Goal: Navigation & Orientation: Understand site structure

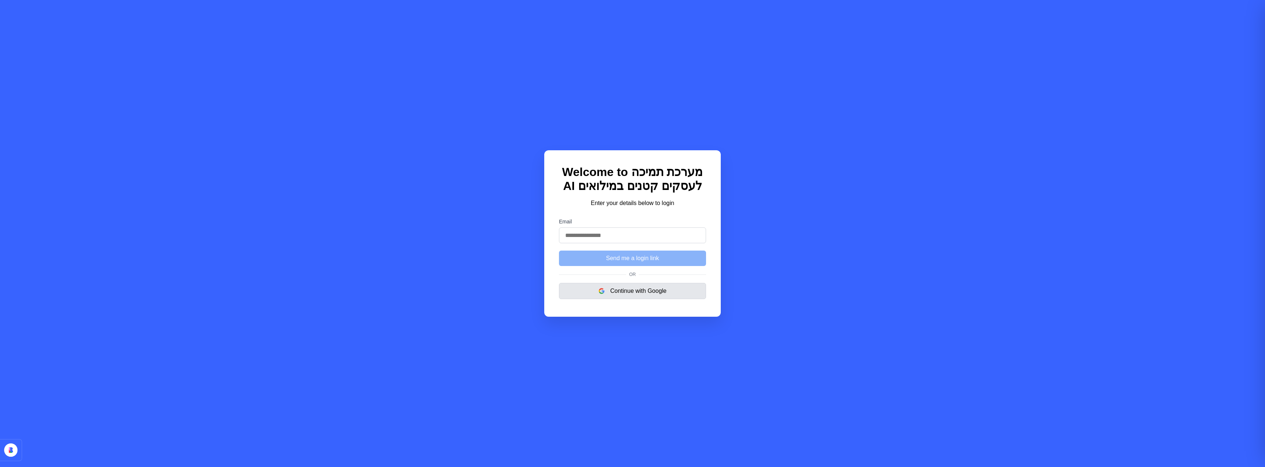
click at [635, 292] on button "Continue with Google" at bounding box center [632, 291] width 147 height 16
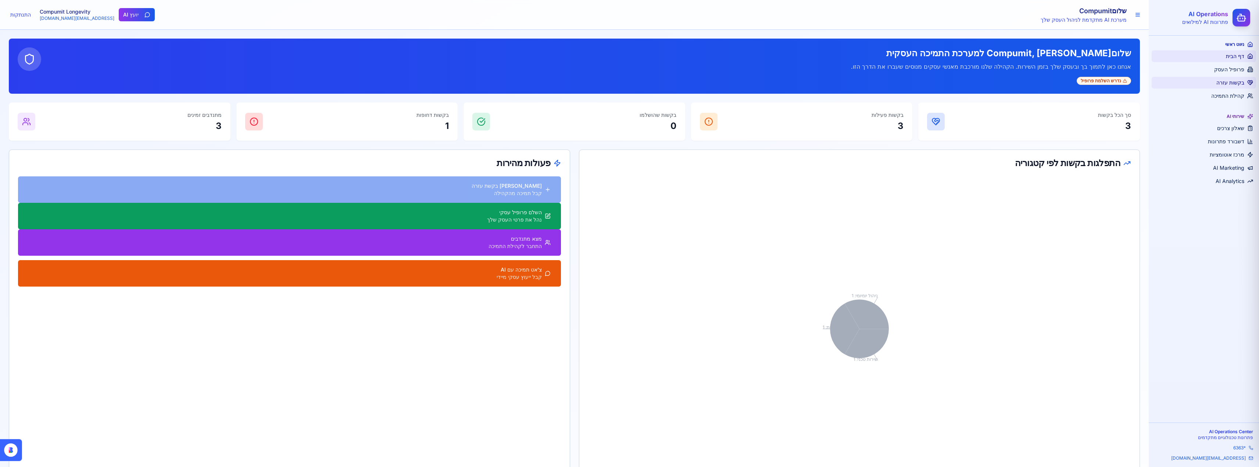
click at [1235, 84] on span "בקשות עזרה" at bounding box center [1231, 82] width 28 height 7
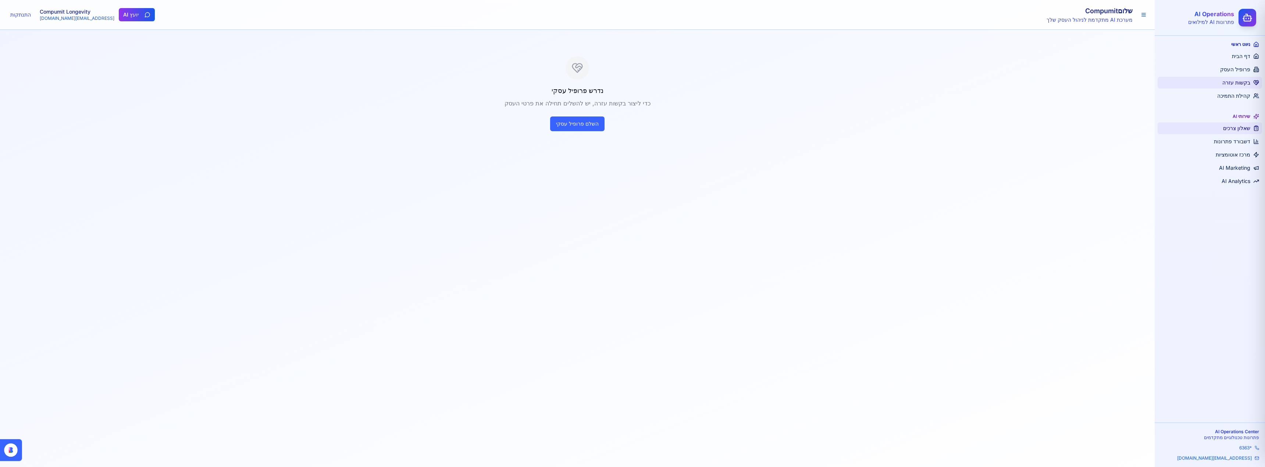
click at [1240, 129] on span "שאלון צרכים" at bounding box center [1236, 128] width 27 height 7
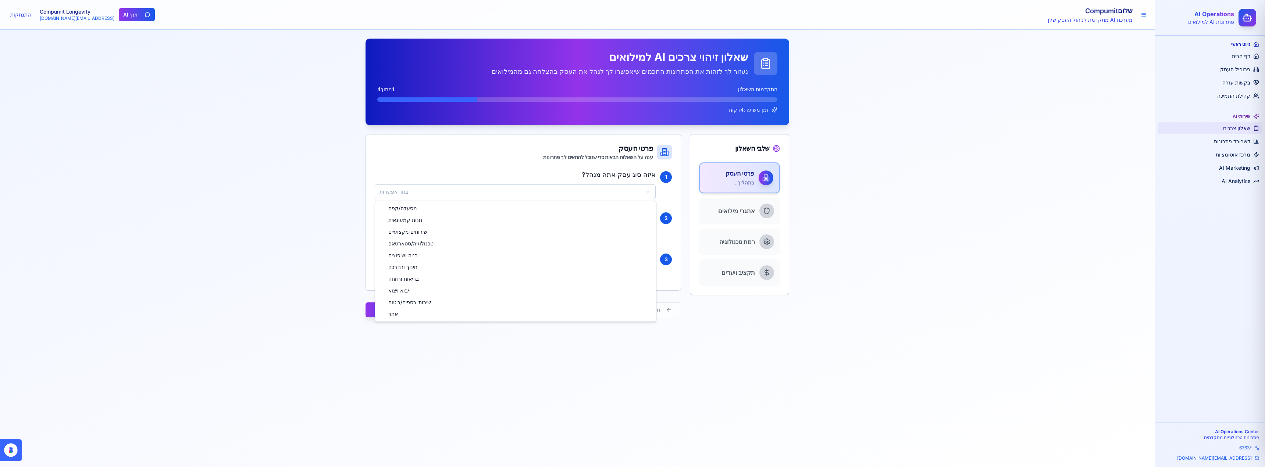
click at [640, 192] on html "AI Operations פתרונות AI למילואים ניווט ראשי דף הבית פרופיל העסק בקשות עזרה קהי…" at bounding box center [632, 233] width 1265 height 467
click at [640, 190] on html "AI Operations פתרונות AI למילואים ניווט ראשי דף הבית פרופיל העסק בקשות עזרה קהי…" at bounding box center [632, 233] width 1265 height 467
click at [629, 229] on html "AI Operations פתרונות AI למילואים ניווט ראשי דף הבית פרופיל העסק בקשות עזרה קהי…" at bounding box center [632, 233] width 1265 height 467
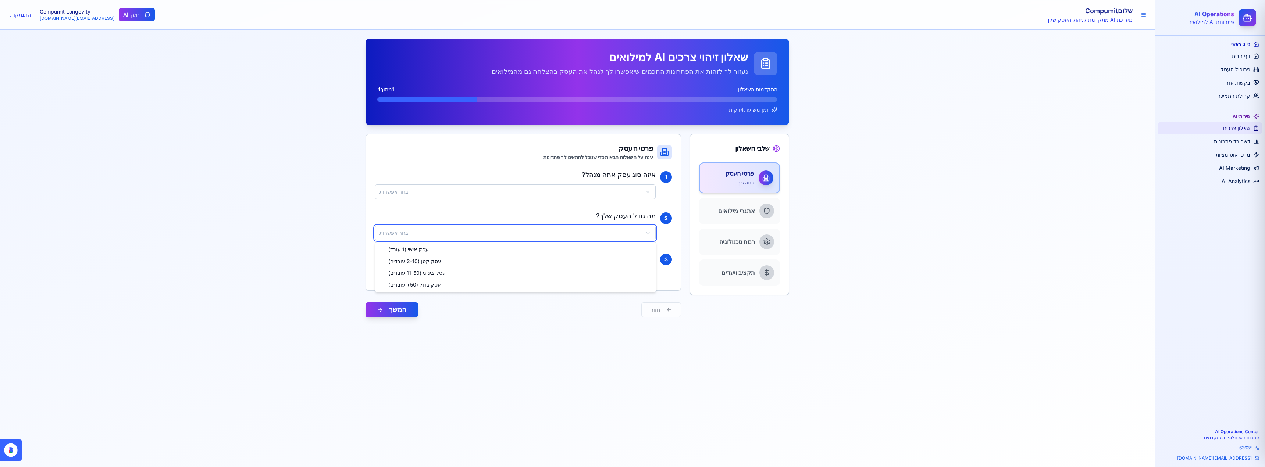
click at [623, 232] on html "AI Operations פתרונות AI למילואים ניווט ראשי דף הבית פרופיל העסק בקשות עזרה קהי…" at bounding box center [632, 233] width 1265 height 467
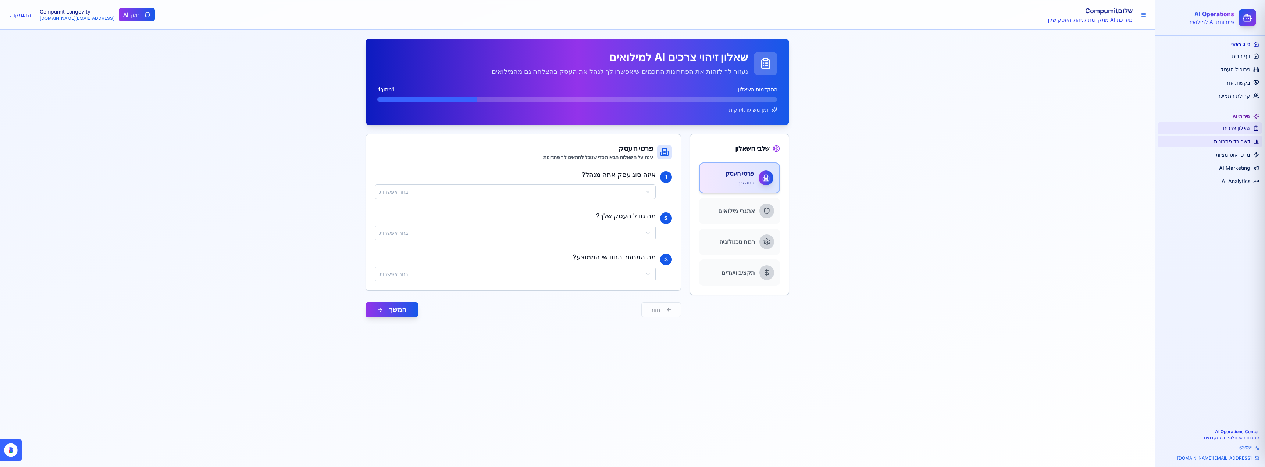
click at [1239, 142] on span "דשבורד פתרונות" at bounding box center [1232, 141] width 36 height 7
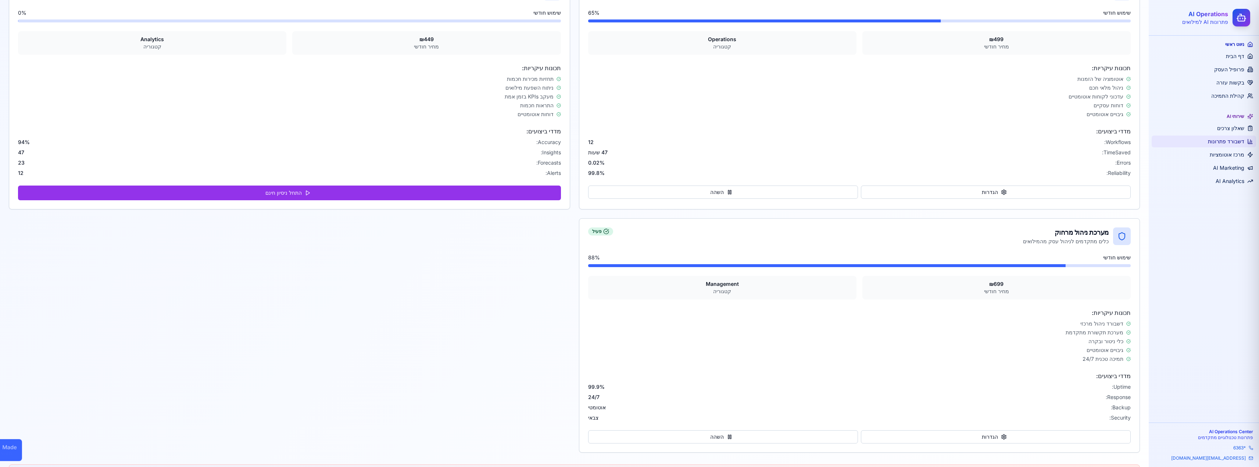
scroll to position [826, 0]
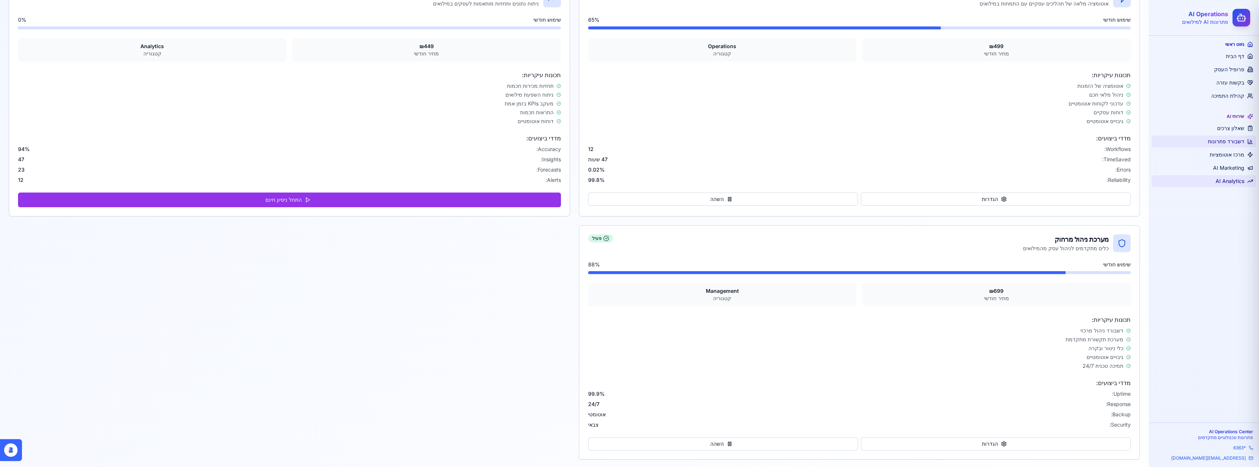
click at [1235, 181] on span "AI Analytics" at bounding box center [1230, 181] width 29 height 7
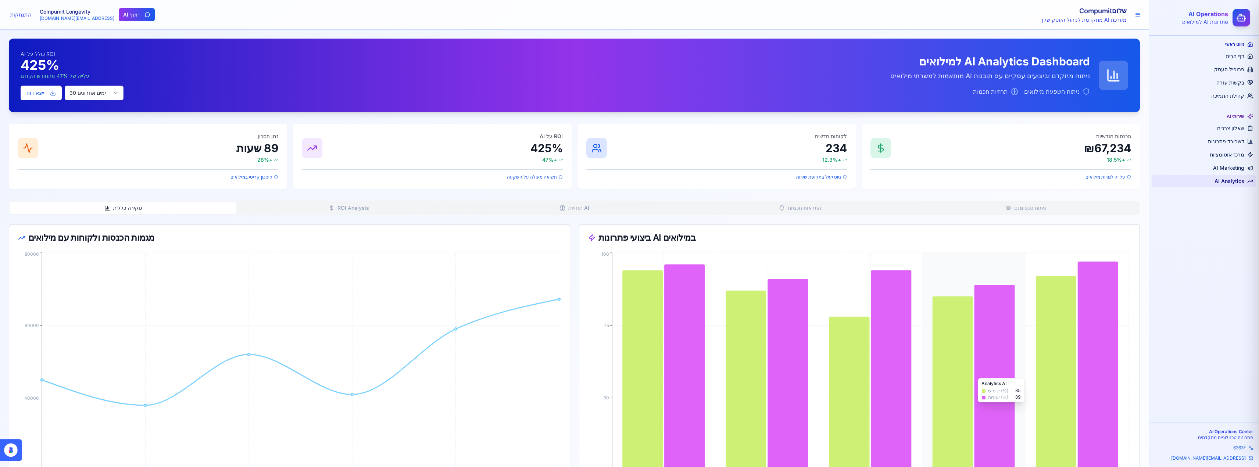
drag, startPoint x: 938, startPoint y: 375, endPoint x: 940, endPoint y: 382, distance: 8.0
click at [940, 382] on icon at bounding box center [952, 420] width 40 height 247
click at [1234, 83] on span "בקשות עזרה" at bounding box center [1231, 82] width 28 height 7
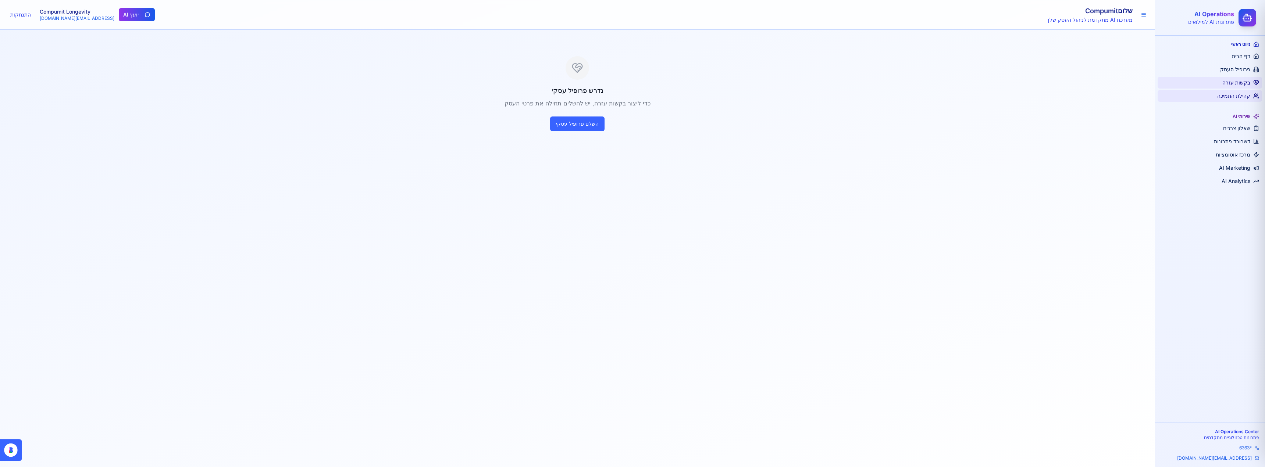
click at [1239, 97] on span "קהילת התמיכה" at bounding box center [1233, 95] width 33 height 7
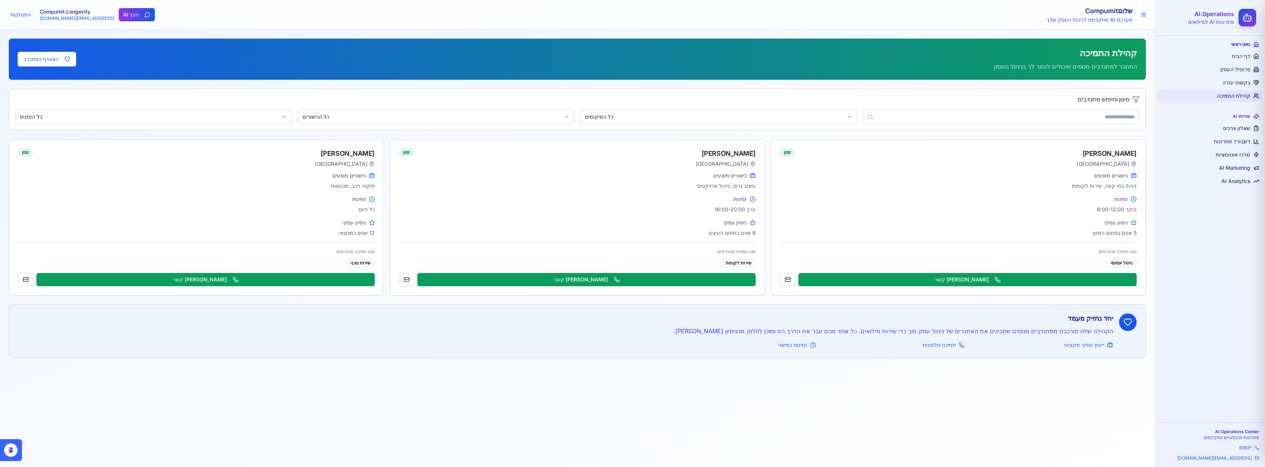
click at [1242, 118] on div "שירותי AI" at bounding box center [1209, 117] width 104 height 12
click at [1242, 128] on span "שאלון צרכים" at bounding box center [1236, 128] width 27 height 7
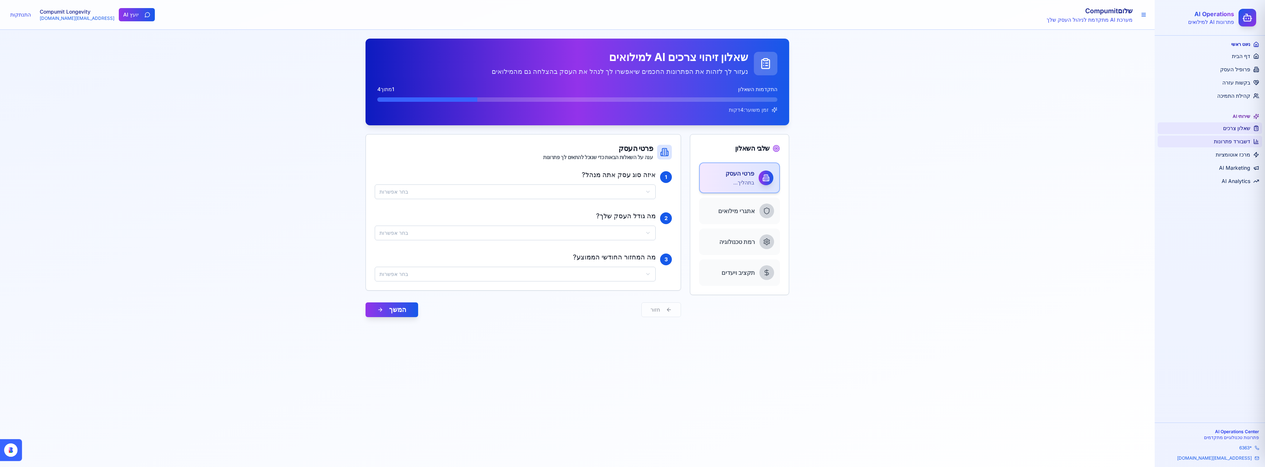
click at [1239, 139] on span "דשבורד פתרונות" at bounding box center [1232, 141] width 36 height 7
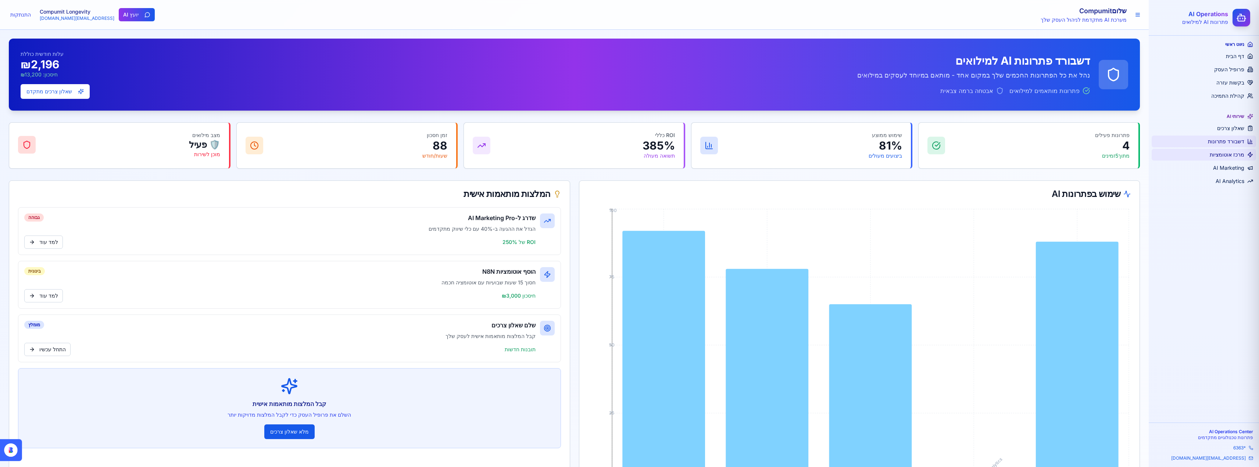
click at [1235, 153] on span "מרכז אוטומציות" at bounding box center [1227, 154] width 35 height 7
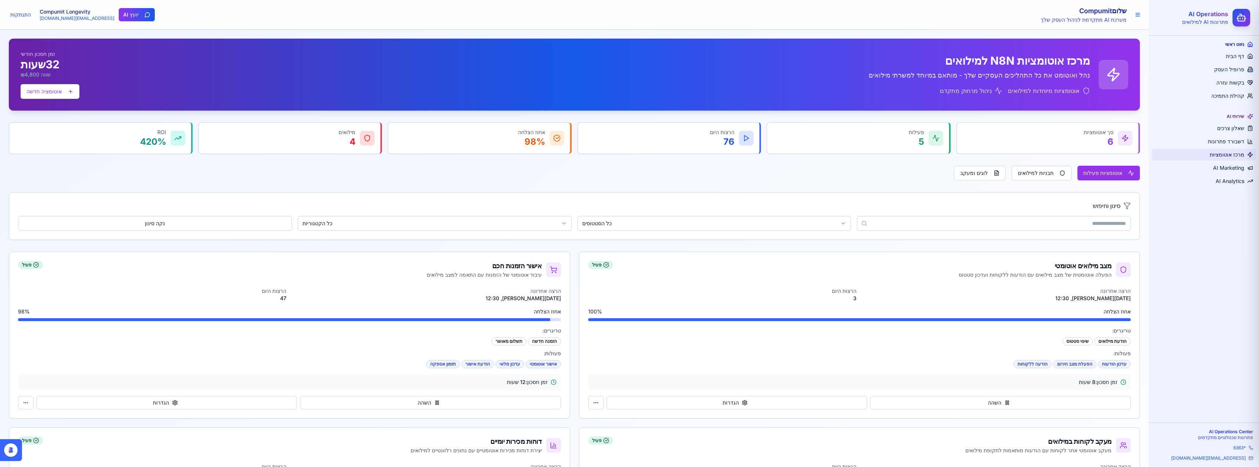
click at [1229, 171] on span "AI Marketing" at bounding box center [1228, 167] width 31 height 7
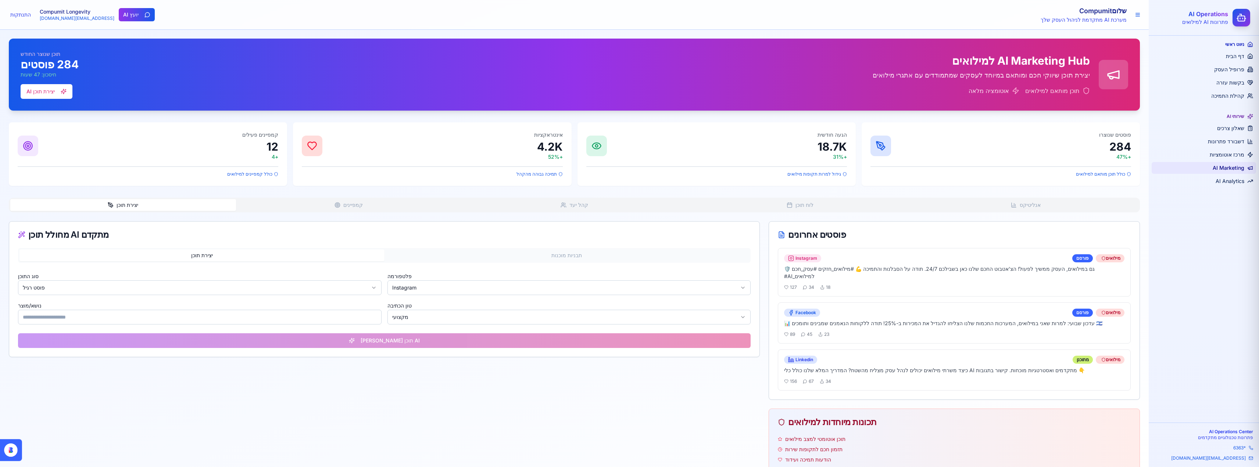
scroll to position [17, 0]
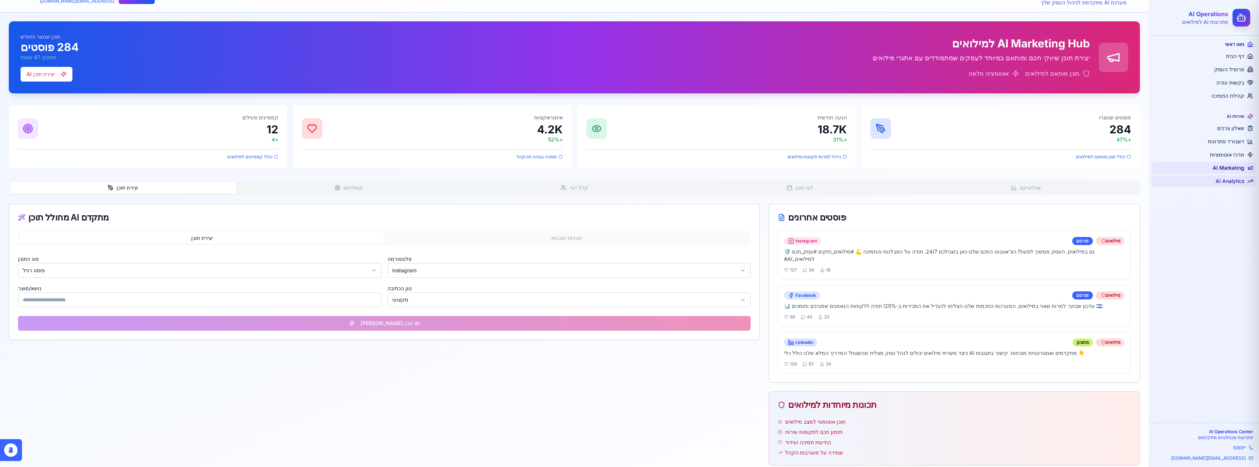
click at [1229, 180] on span "AI Analytics" at bounding box center [1230, 181] width 29 height 7
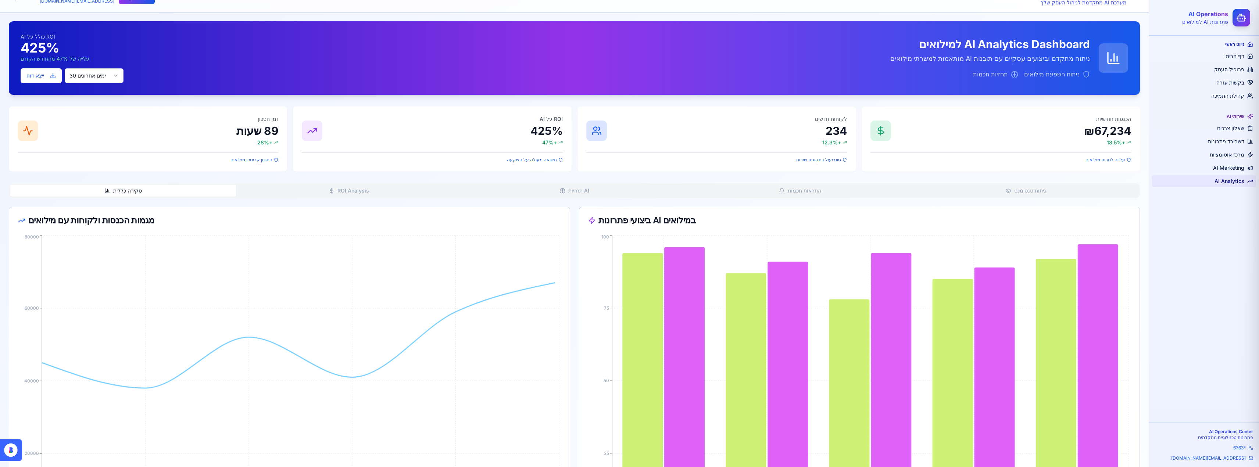
click at [1242, 40] on div "ניווט ראשי" at bounding box center [1204, 45] width 104 height 12
